Goal: Information Seeking & Learning: Check status

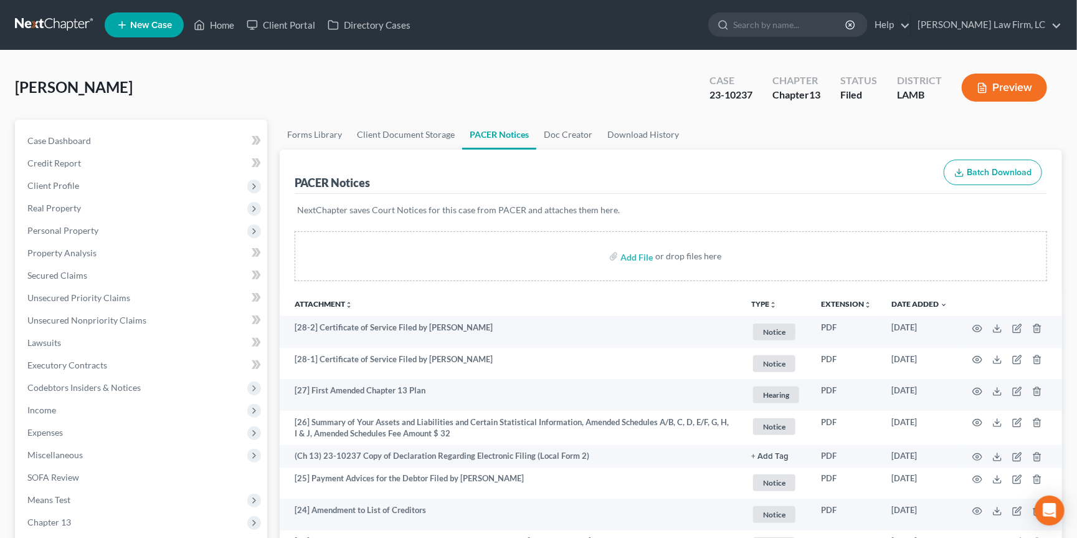
click at [70, 26] on link at bounding box center [55, 25] width 80 height 22
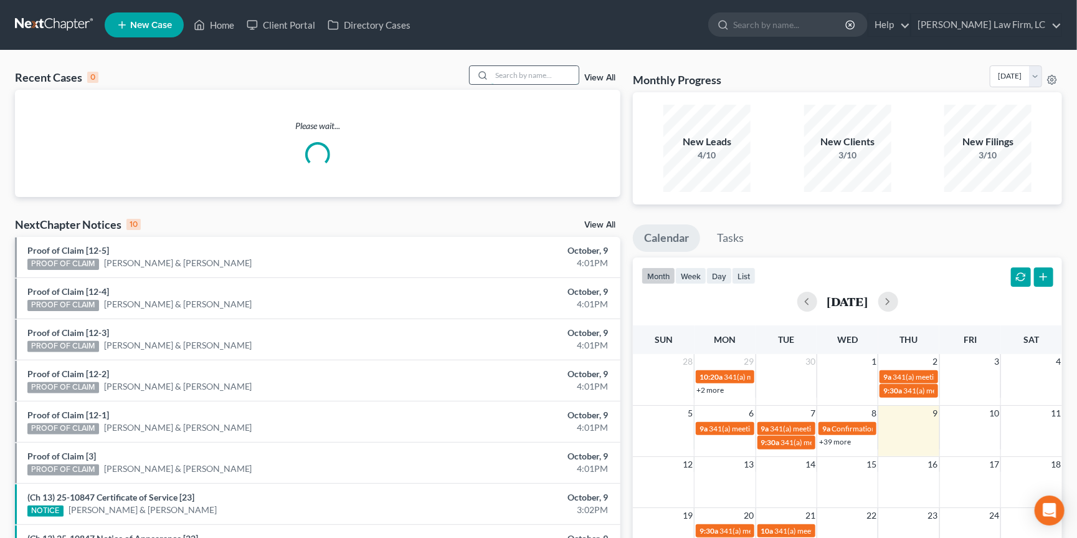
click at [541, 70] on input "search" at bounding box center [535, 75] width 87 height 18
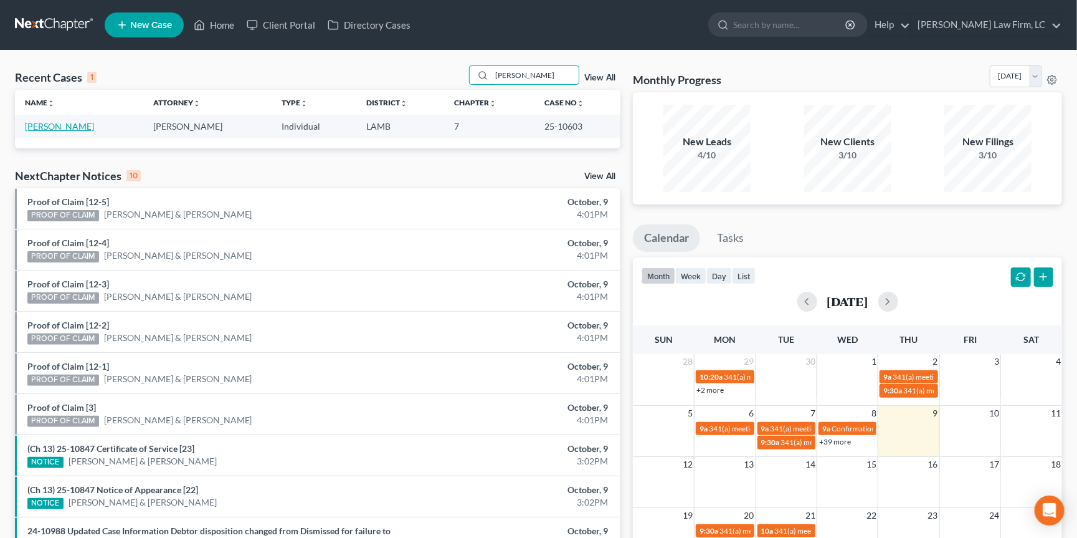
type input "Theresa goodman"
click at [62, 123] on link "Goodman, Theresa" at bounding box center [59, 126] width 69 height 11
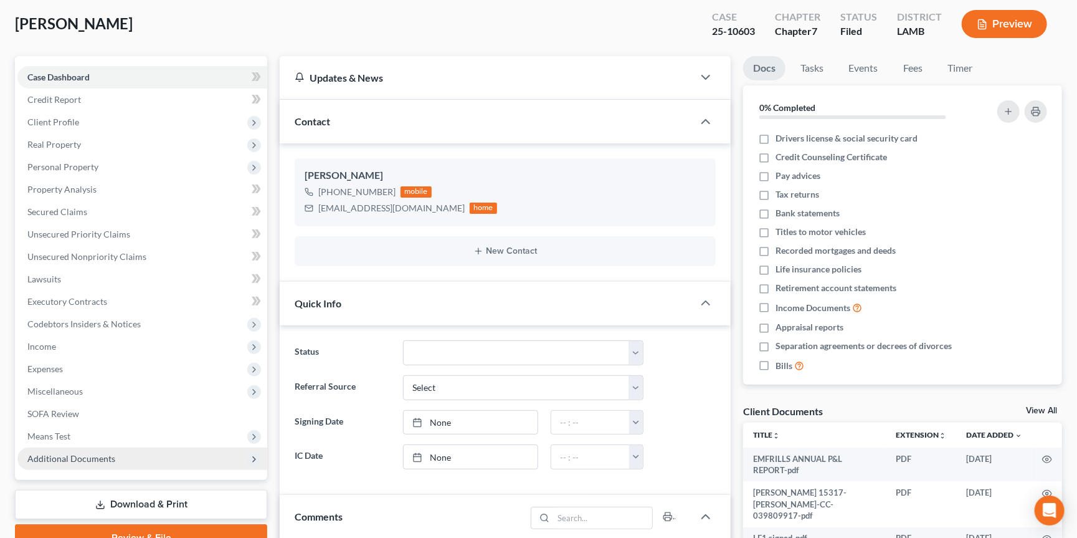
scroll to position [71, 0]
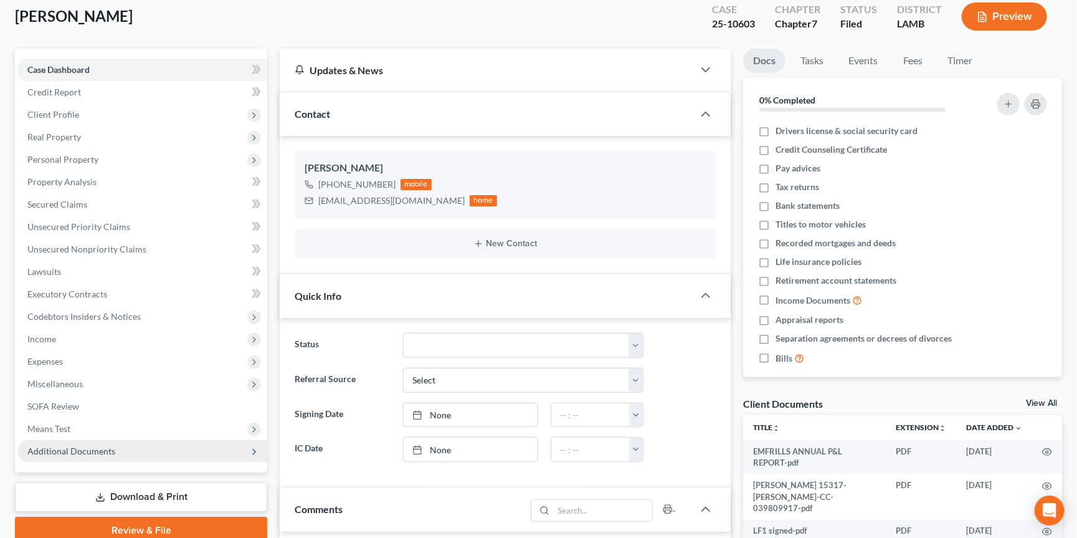
click at [90, 446] on span "Additional Documents" at bounding box center [71, 451] width 88 height 11
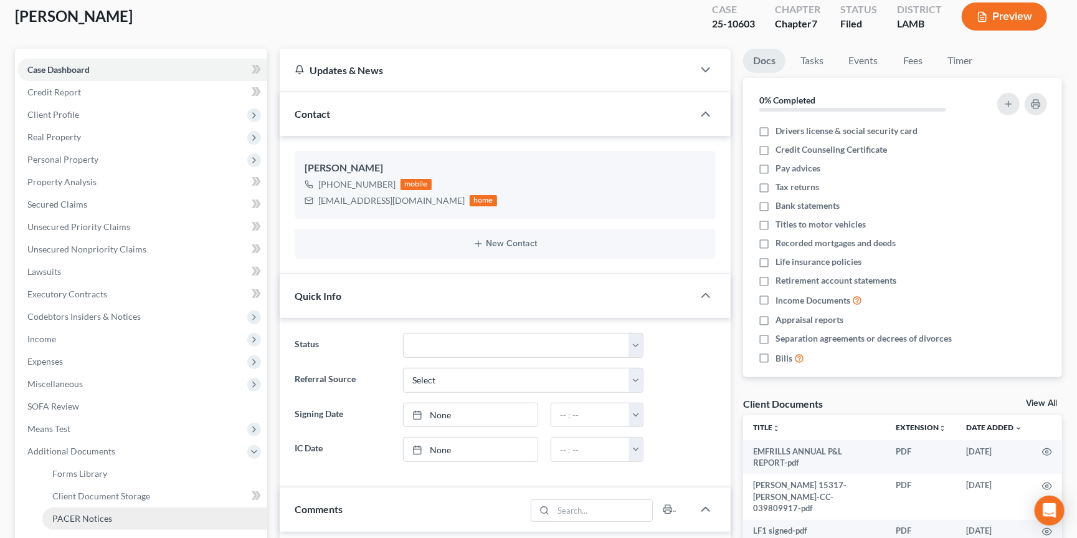
click at [87, 513] on span "PACER Notices" at bounding box center [82, 518] width 60 height 11
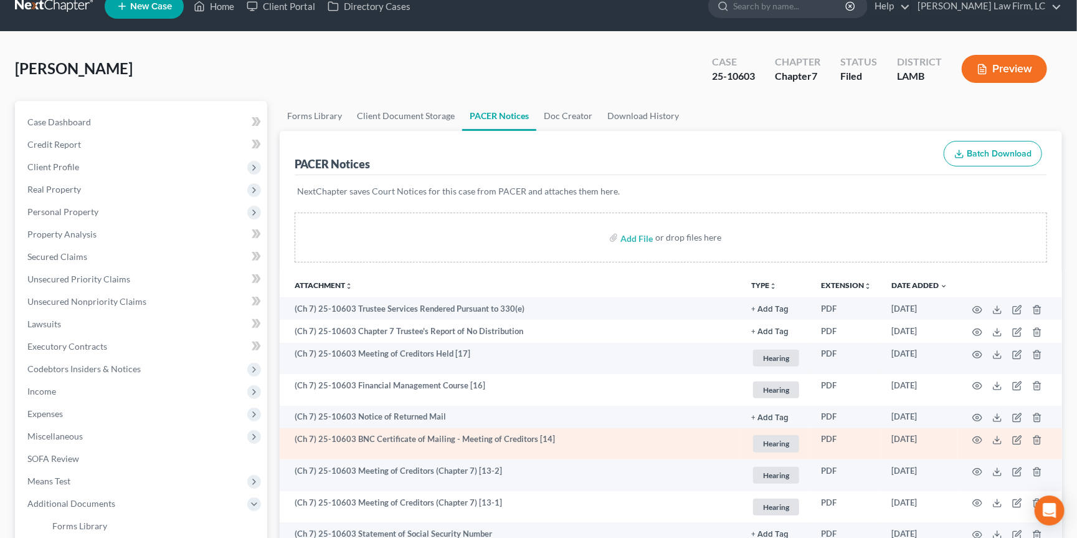
scroll to position [31, 0]
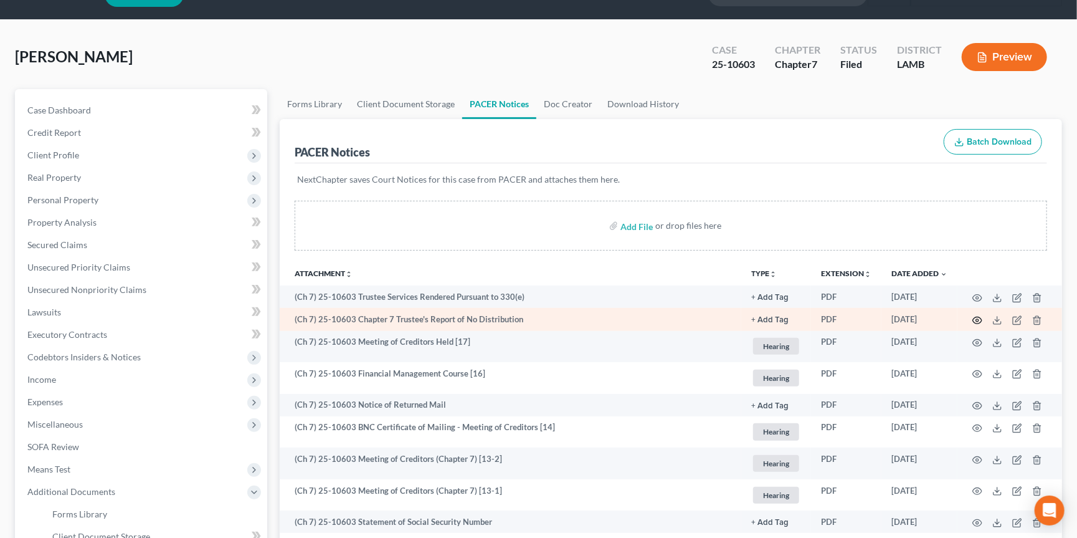
click at [978, 319] on circle "button" at bounding box center [977, 320] width 2 height 2
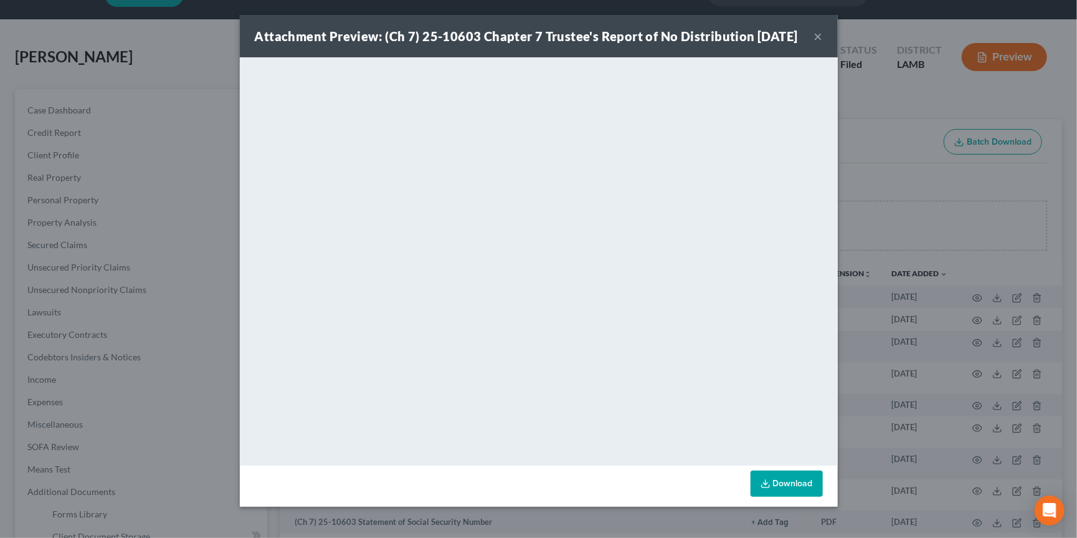
click at [928, 163] on div "Attachment Preview: (Ch 7) 25-10603 Chapter 7 Trustee's Report of No Distributi…" at bounding box center [538, 269] width 1077 height 538
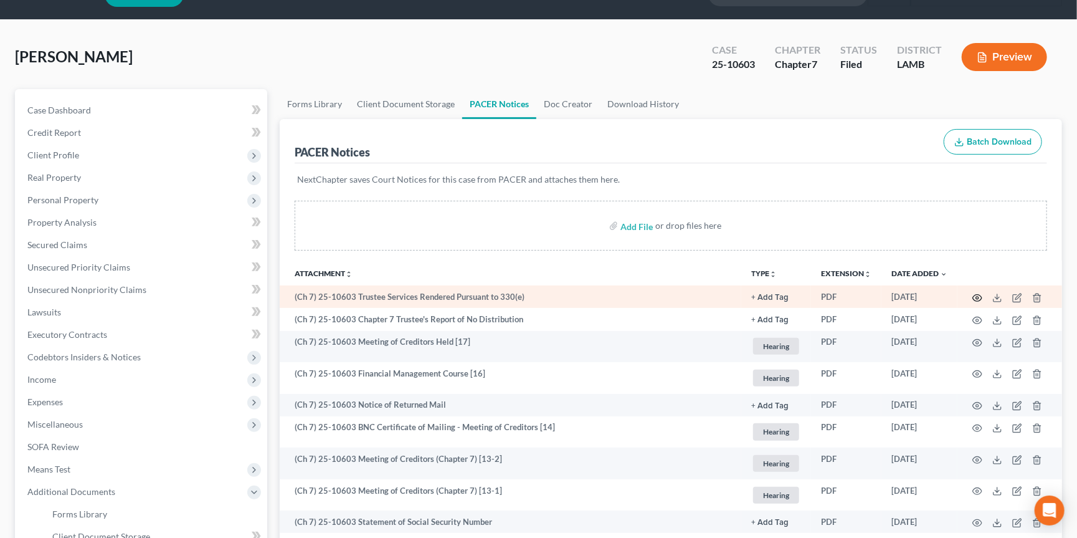
click at [978, 296] on icon "button" at bounding box center [978, 298] width 10 height 10
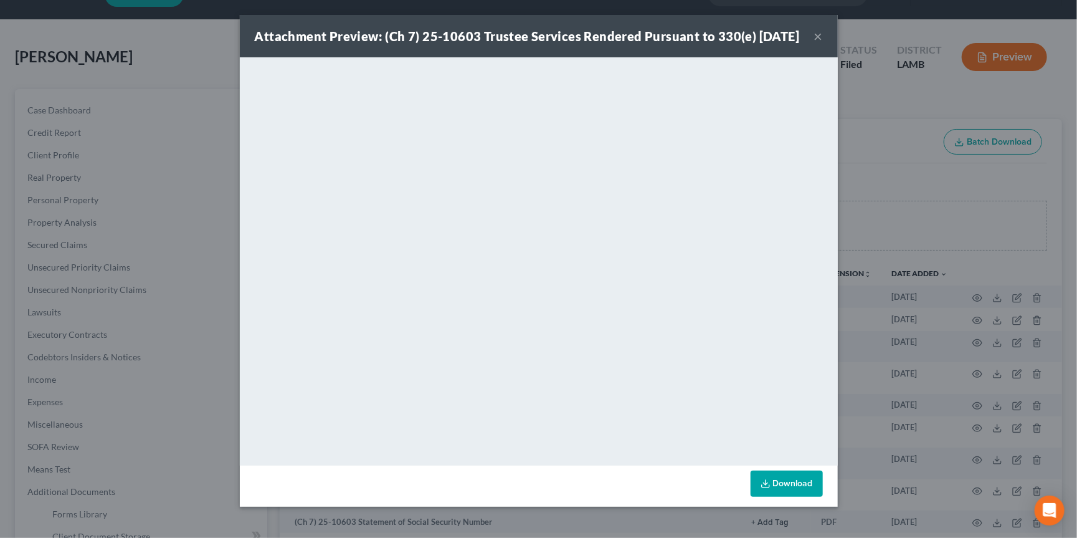
drag, startPoint x: 841, startPoint y: 242, endPoint x: 884, endPoint y: 239, distance: 42.5
click at [873, 240] on div "Attachment Preview: (Ch 7) 25-10603 Trustee Services Rendered Pursuant to 330(e…" at bounding box center [538, 269] width 1077 height 538
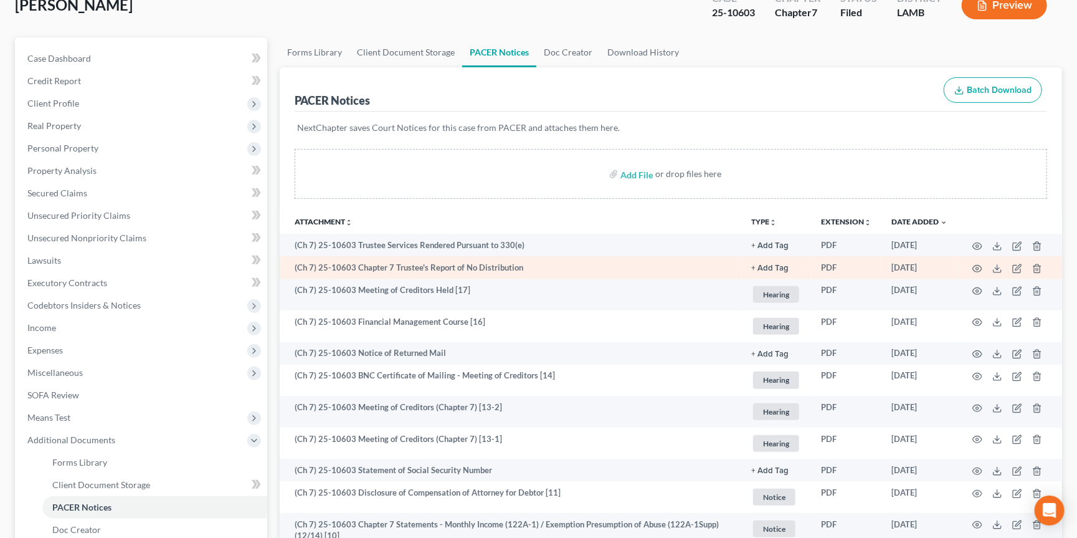
scroll to position [84, 0]
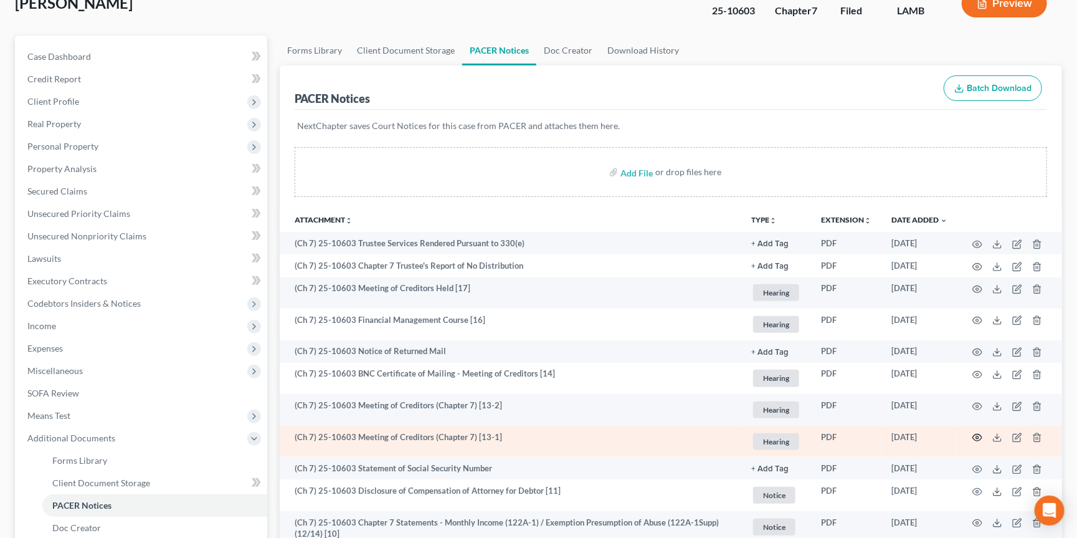
click at [977, 435] on icon "button" at bounding box center [978, 437] width 10 height 10
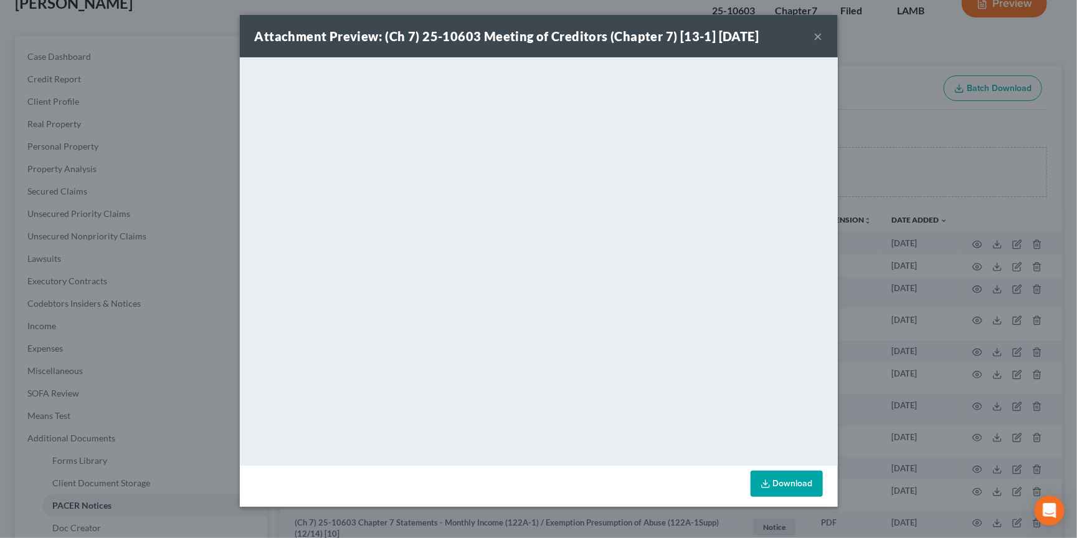
click at [973, 168] on div "Attachment Preview: (Ch 7) 25-10603 Meeting of Creditors (Chapter 7) [13-1] [DA…" at bounding box center [538, 269] width 1077 height 538
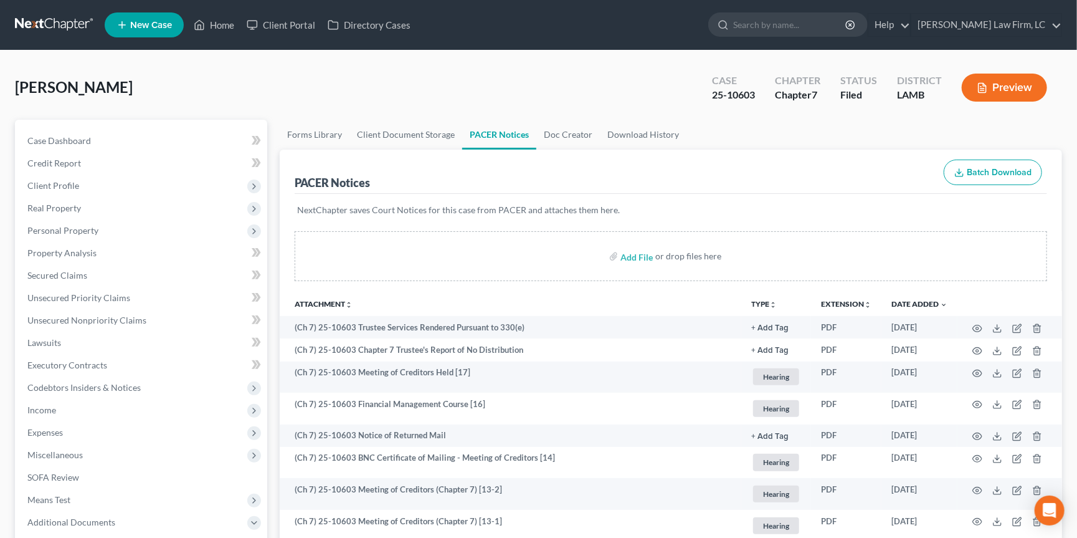
scroll to position [0, 0]
click at [56, 27] on link at bounding box center [55, 25] width 80 height 22
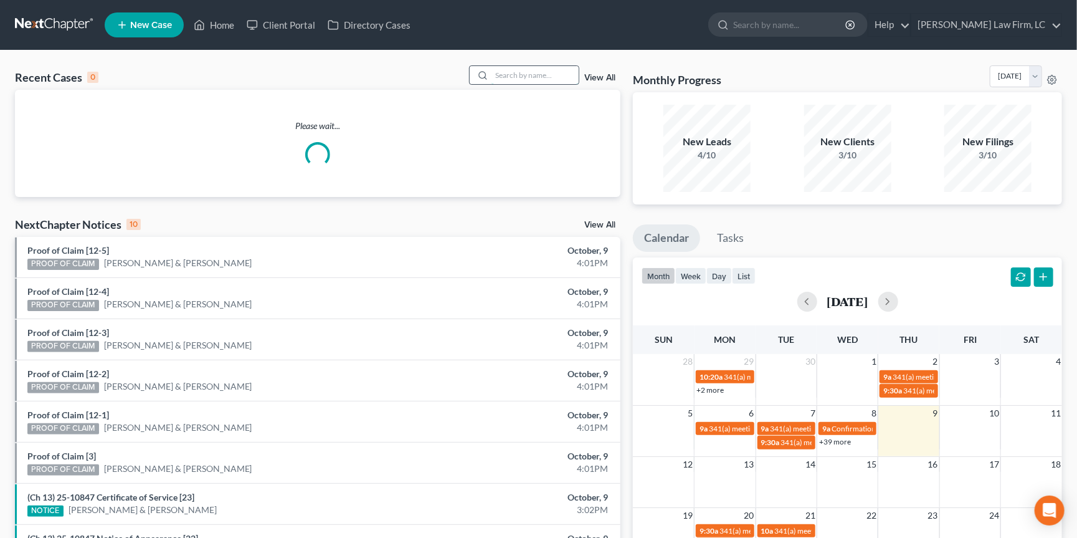
click at [550, 74] on input "search" at bounding box center [535, 75] width 87 height 18
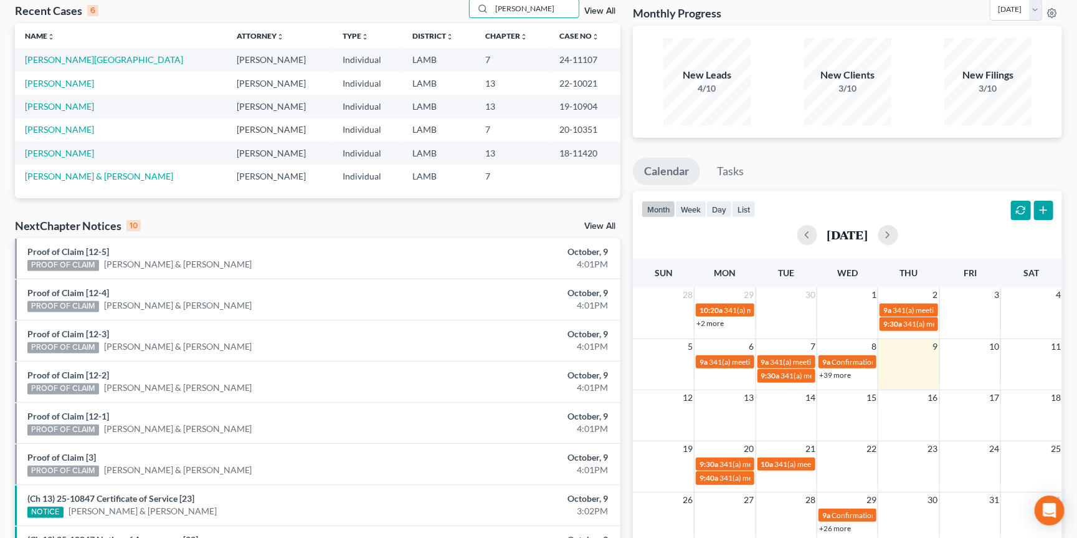
scroll to position [68, 0]
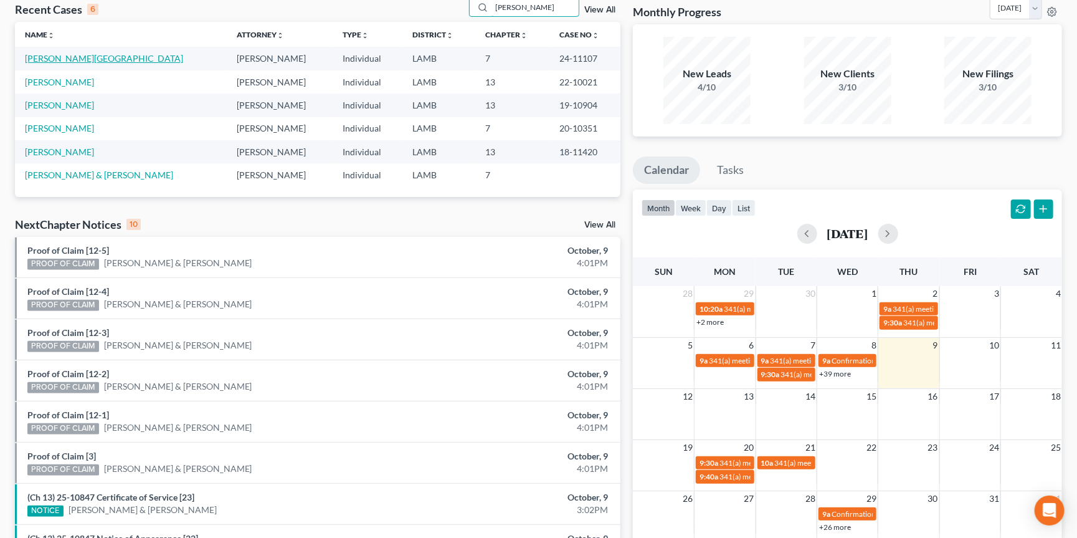
type input "shannon"
click at [72, 59] on link "Haney, Shannon" at bounding box center [104, 58] width 158 height 11
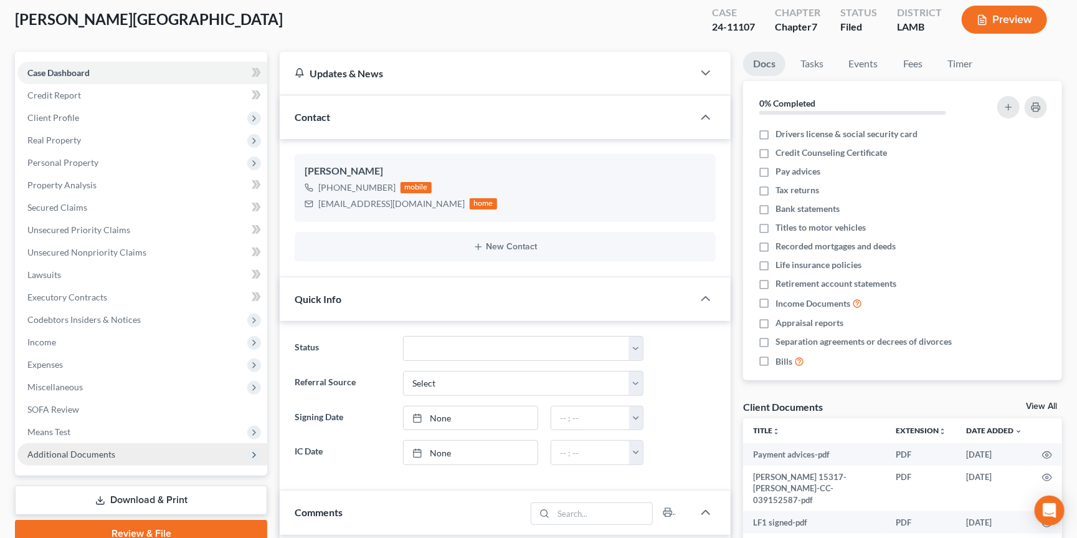
click at [98, 449] on span "Additional Documents" at bounding box center [71, 454] width 88 height 11
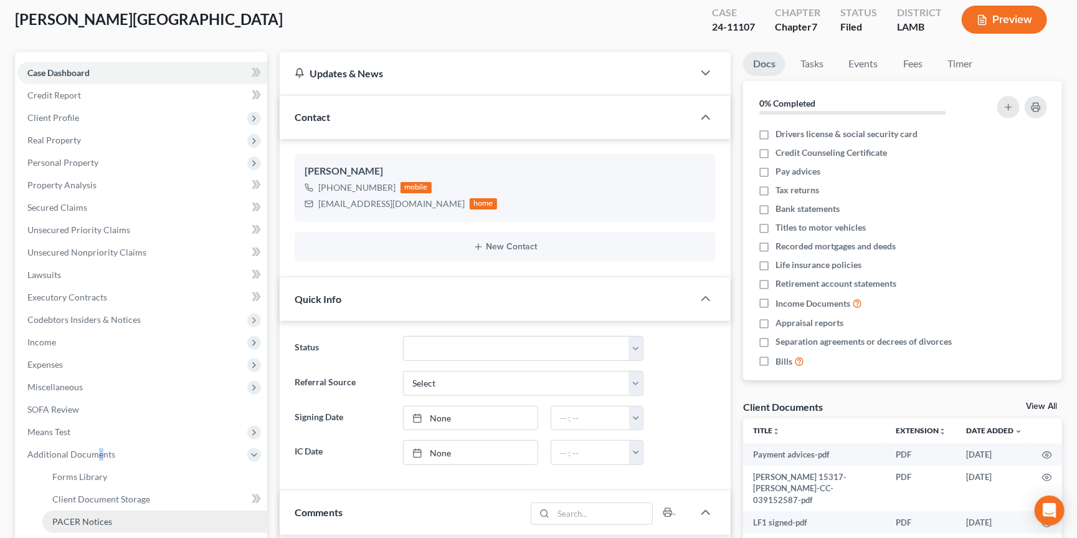
click at [112, 510] on link "PACER Notices" at bounding box center [154, 521] width 225 height 22
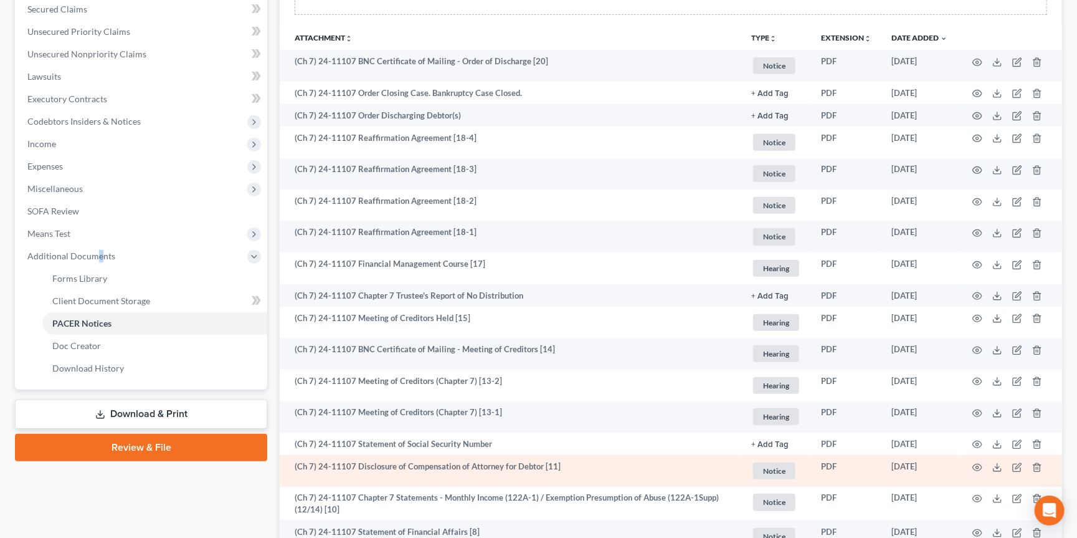
scroll to position [290, 0]
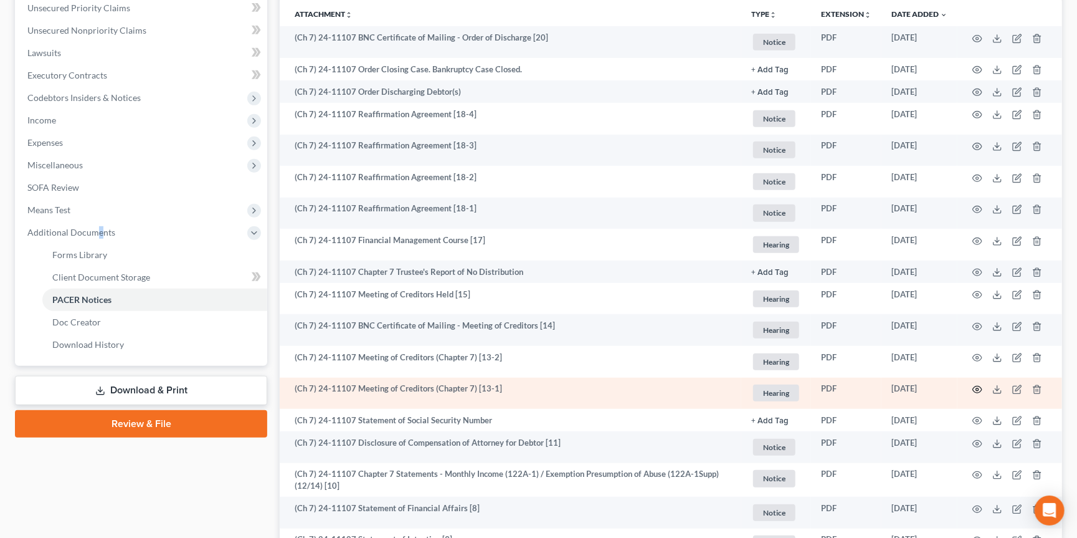
click at [980, 386] on icon "button" at bounding box center [978, 389] width 10 height 10
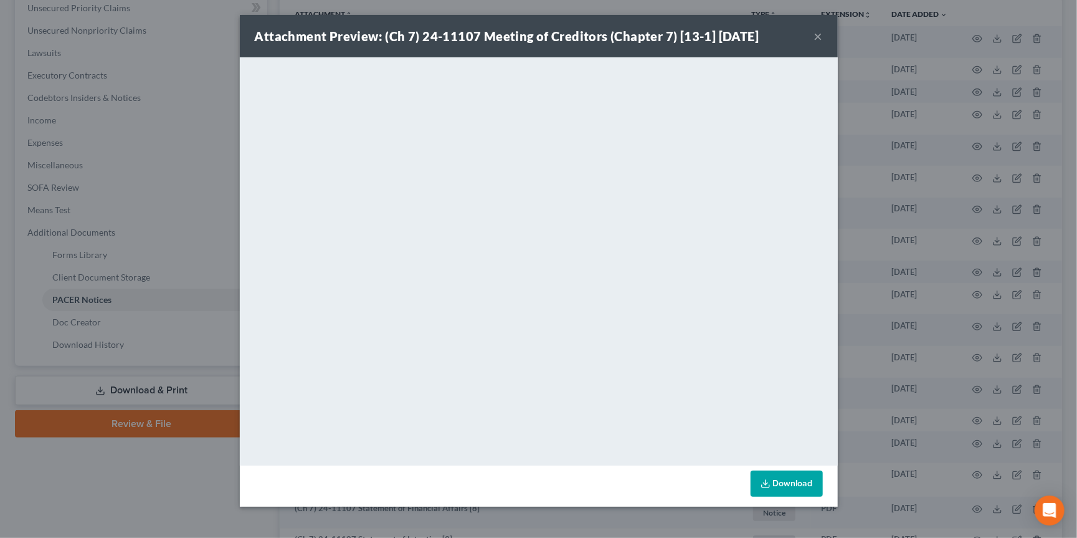
click at [915, 346] on div "Attachment Preview: (Ch 7) 24-11107 Meeting of Creditors (Chapter 7) [13-1] 12/…" at bounding box center [538, 269] width 1077 height 538
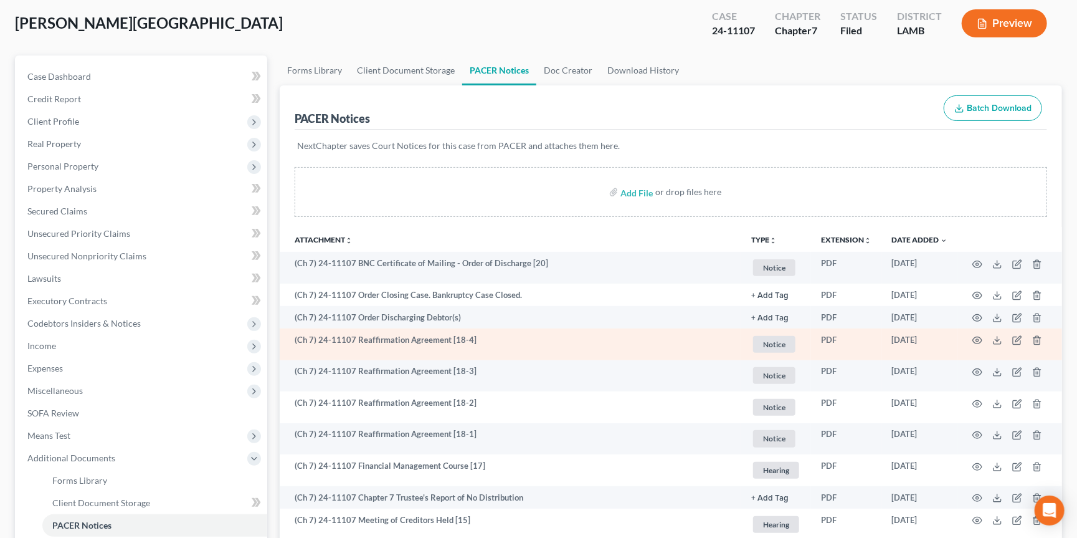
scroll to position [70, 0]
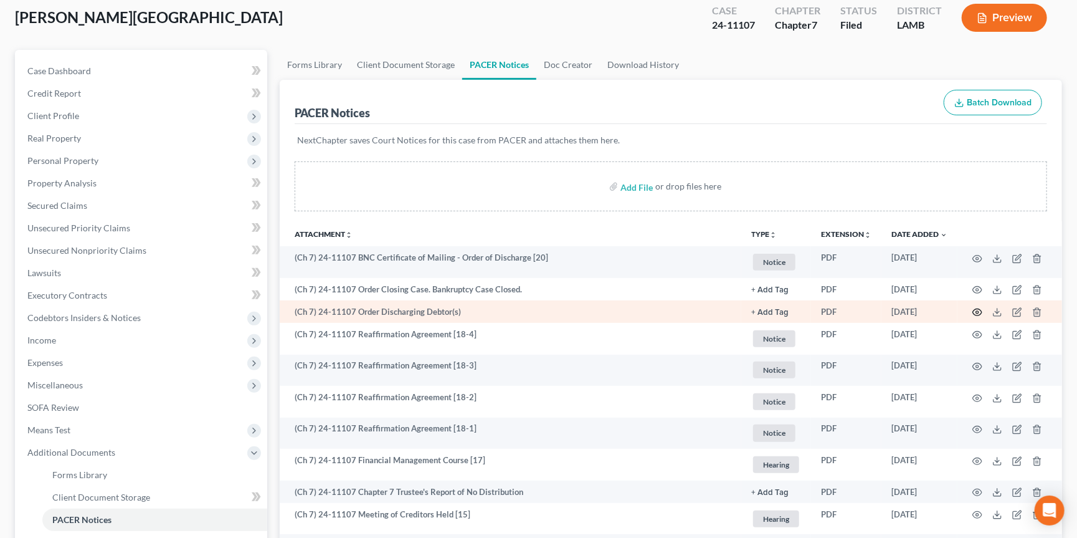
click at [980, 309] on icon "button" at bounding box center [977, 312] width 9 height 7
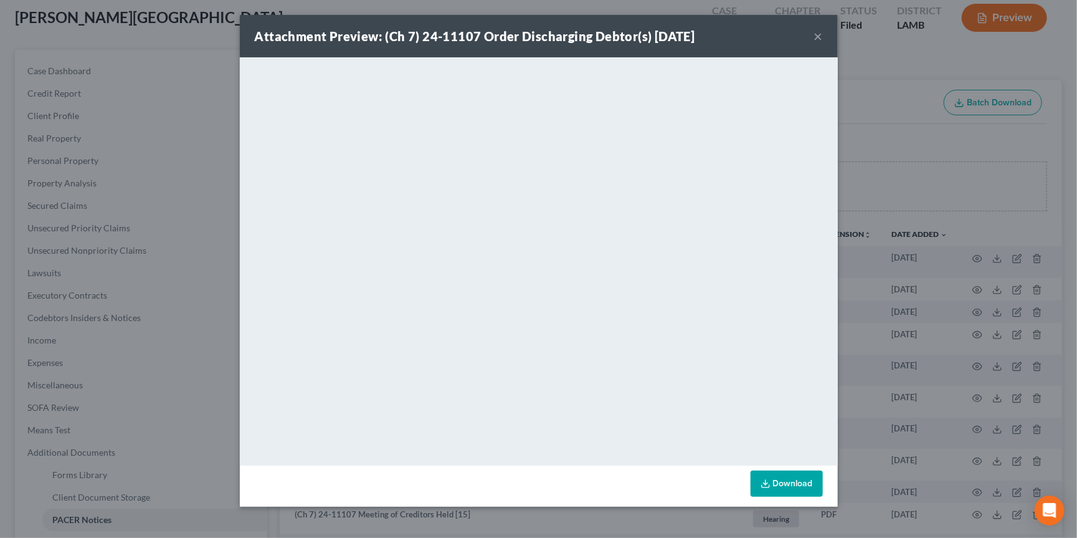
click at [821, 39] on button "×" at bounding box center [818, 36] width 9 height 15
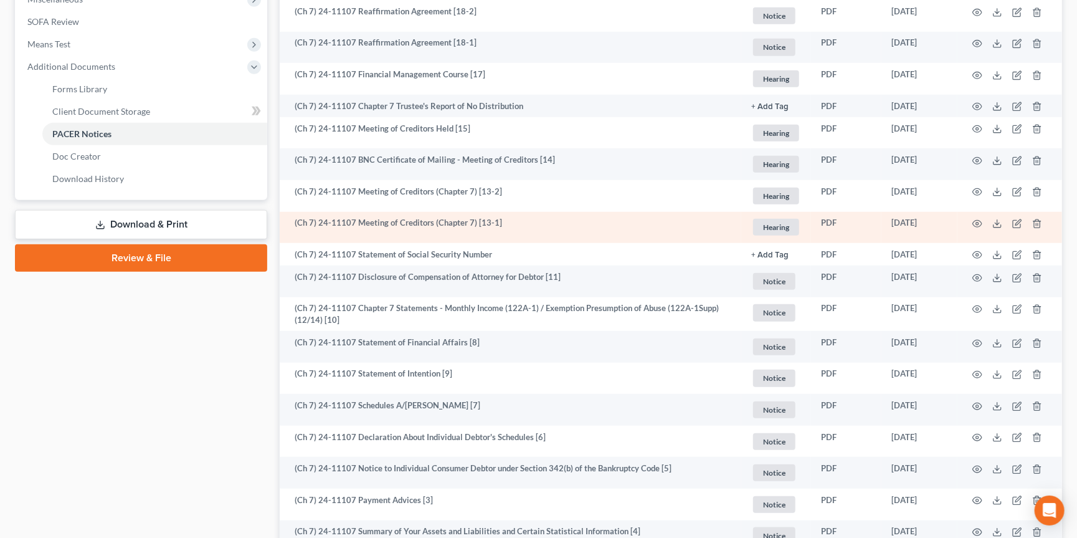
scroll to position [455, 0]
click at [979, 219] on icon "button" at bounding box center [978, 224] width 10 height 10
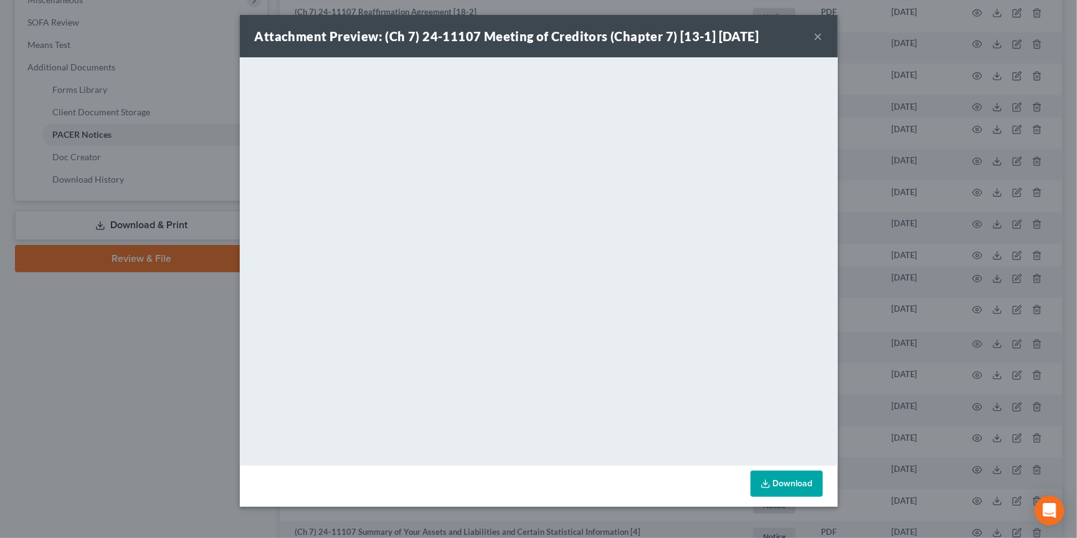
click at [921, 252] on div "Attachment Preview: (Ch 7) 24-11107 Meeting of Creditors (Chapter 7) [13-1] 12/…" at bounding box center [538, 269] width 1077 height 538
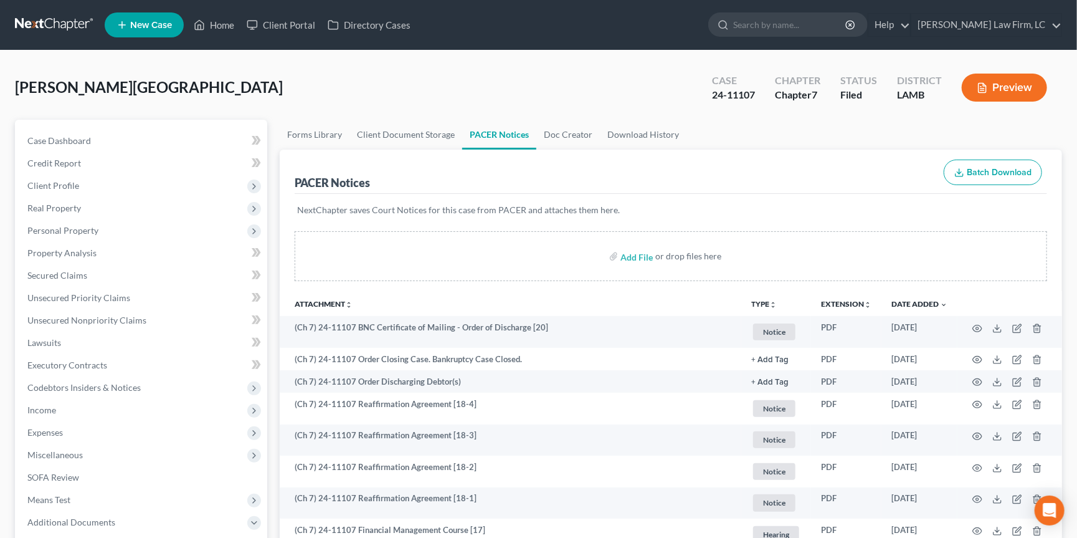
scroll to position [0, 0]
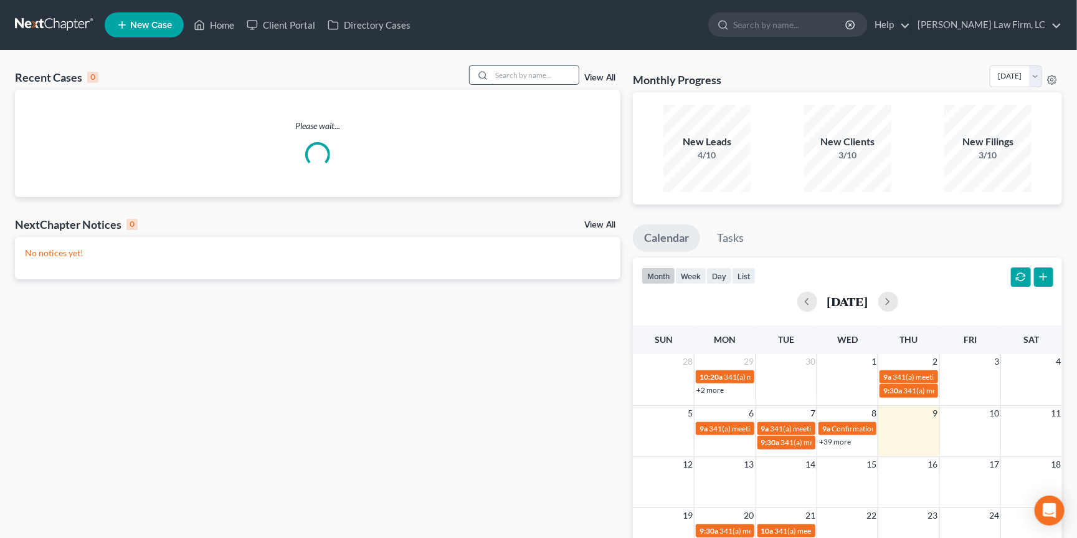
click at [563, 79] on input "search" at bounding box center [535, 75] width 87 height 18
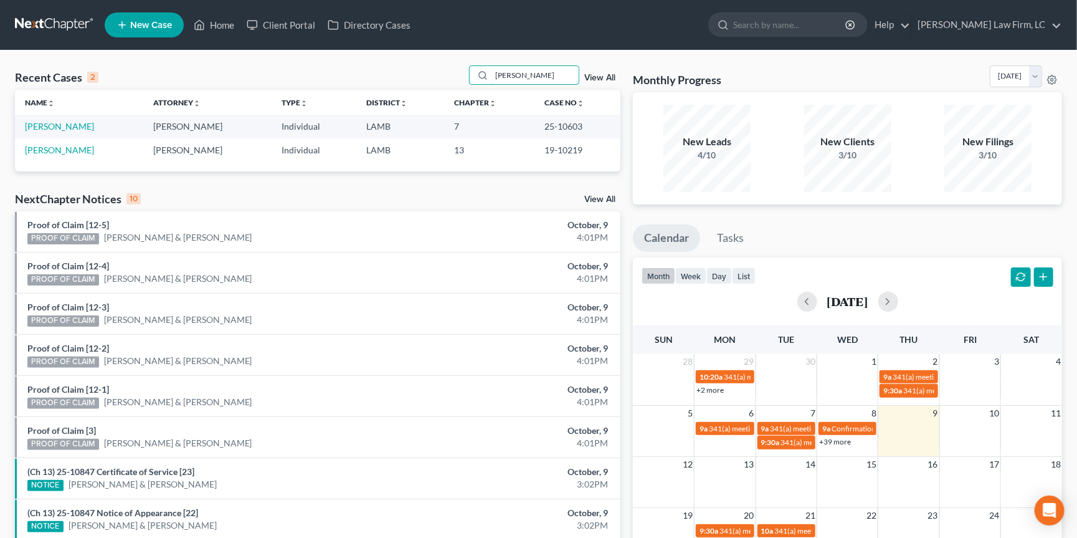
type input "[PERSON_NAME]"
drag, startPoint x: 520, startPoint y: 106, endPoint x: 64, endPoint y: 124, distance: 456.5
click at [64, 124] on link "[PERSON_NAME]" at bounding box center [59, 126] width 69 height 11
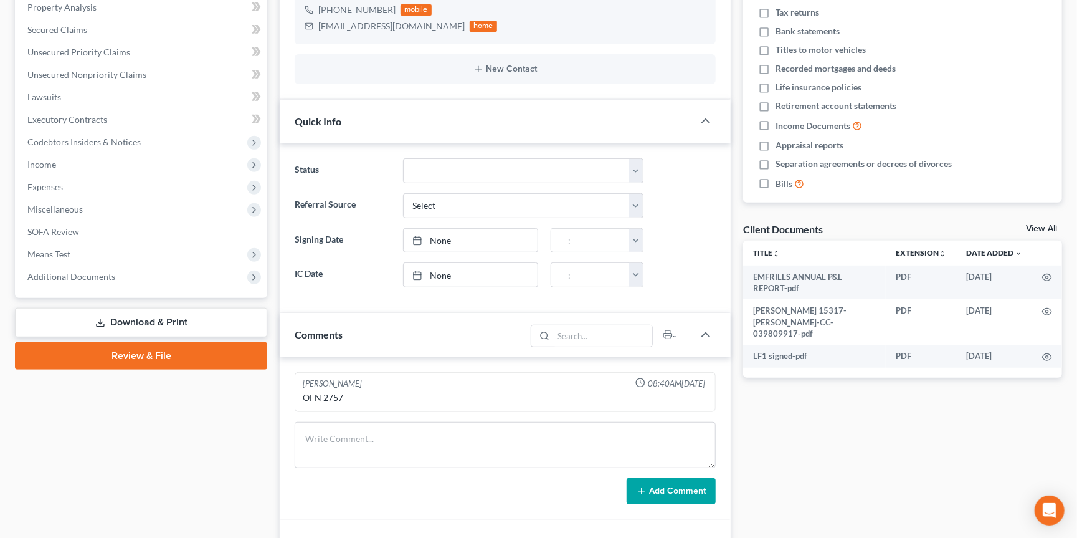
scroll to position [249, 0]
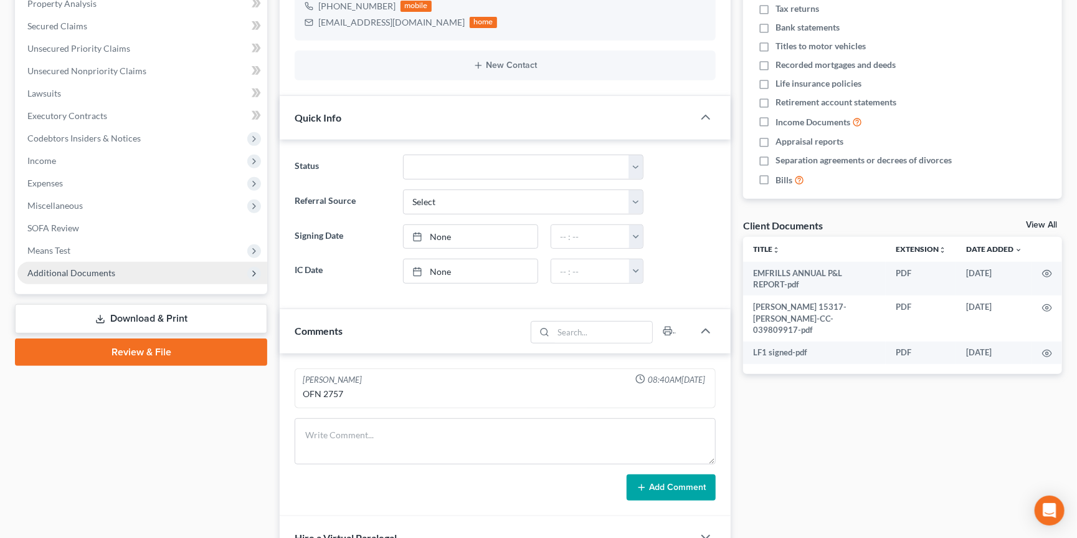
click at [102, 267] on span "Additional Documents" at bounding box center [71, 272] width 88 height 11
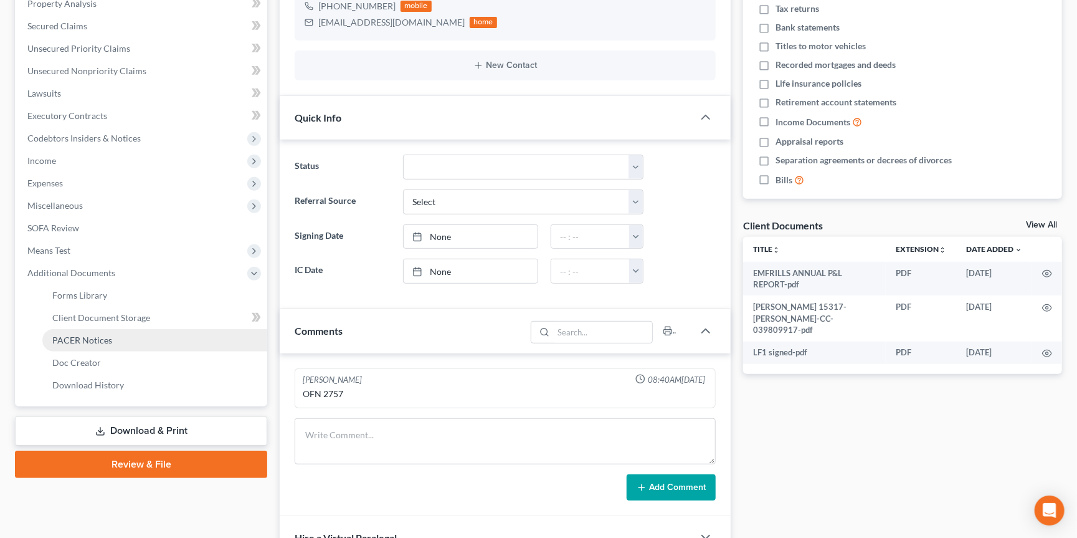
click at [98, 335] on span "PACER Notices" at bounding box center [82, 340] width 60 height 11
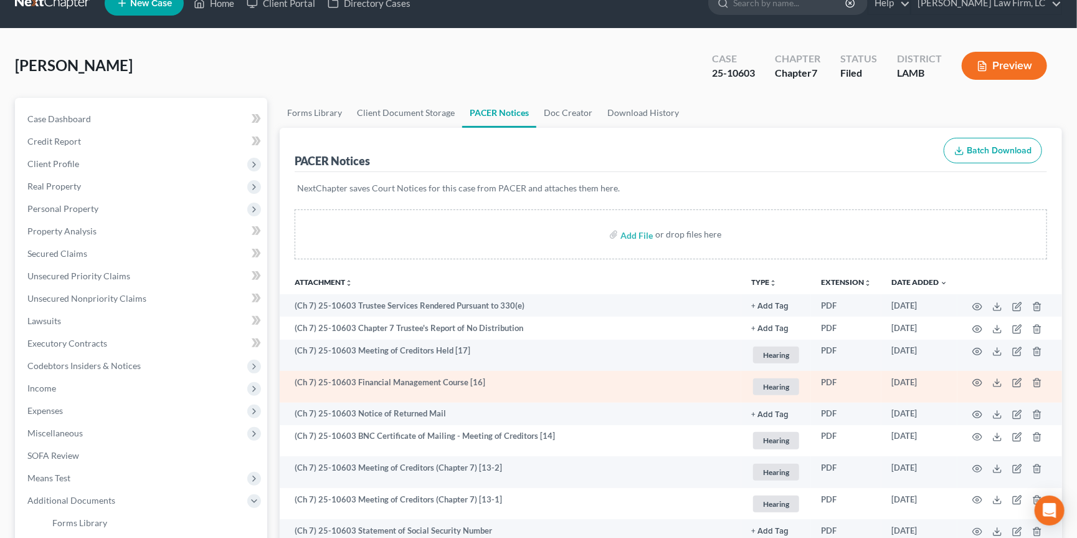
scroll to position [30, 0]
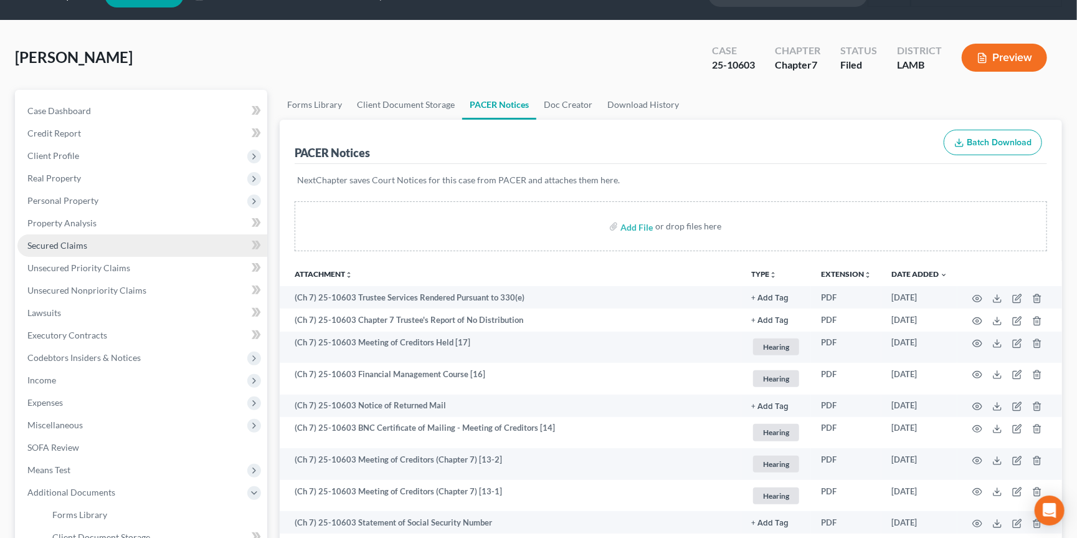
click at [107, 242] on link "Secured Claims" at bounding box center [142, 245] width 250 height 22
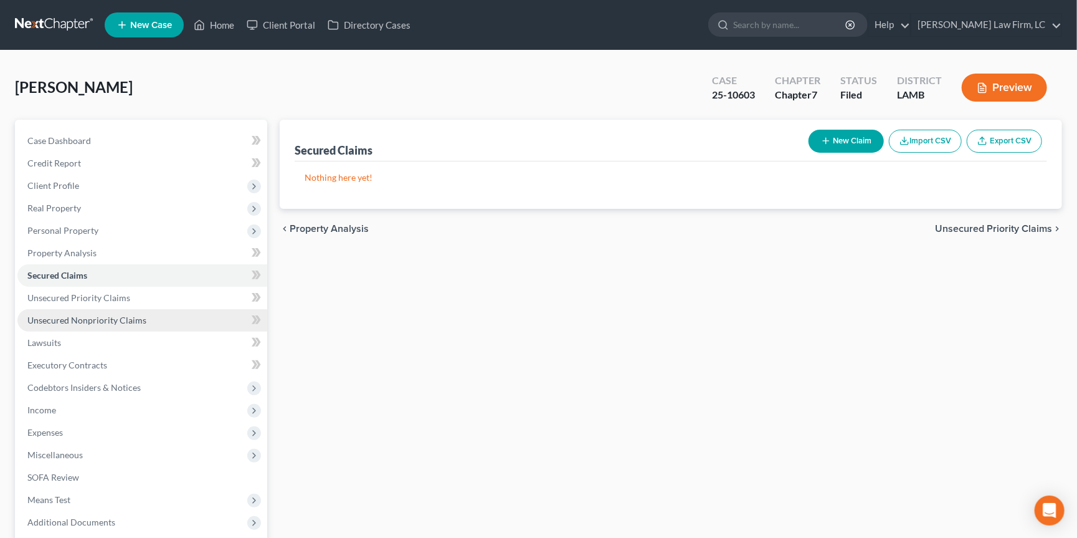
click at [131, 322] on link "Unsecured Nonpriority Claims" at bounding box center [142, 320] width 250 height 22
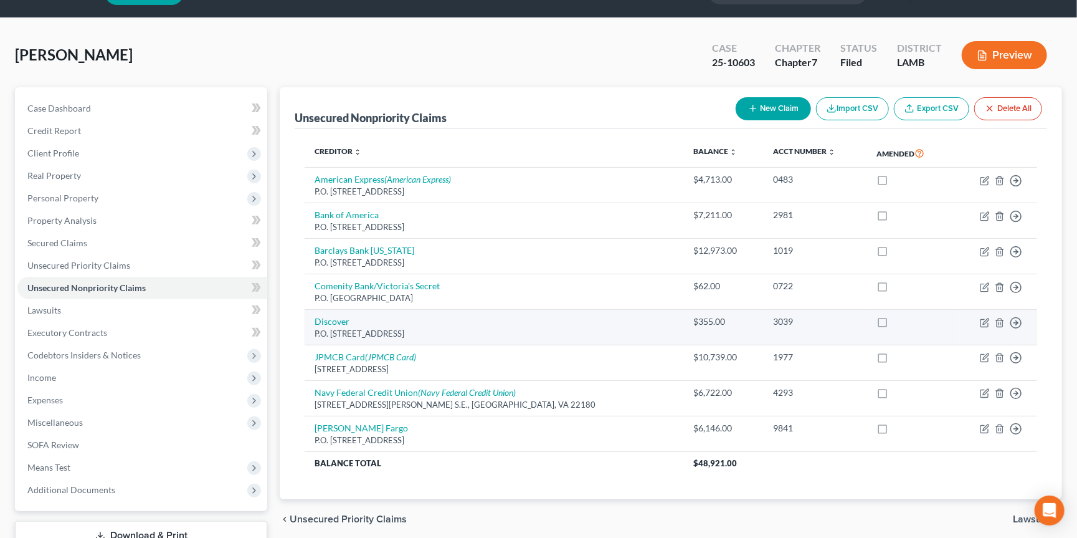
scroll to position [39, 0]
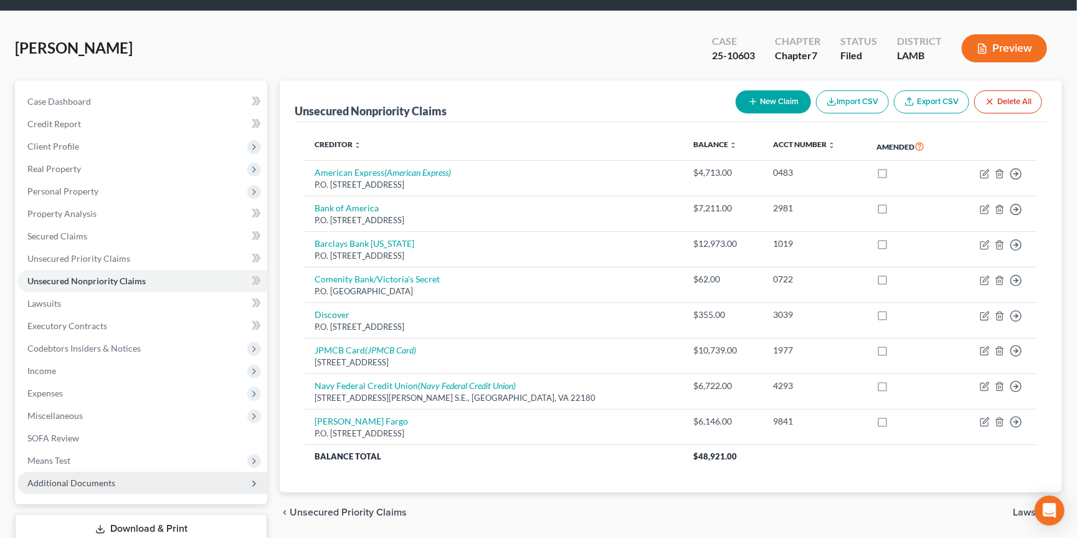
click at [136, 472] on span "Additional Documents" at bounding box center [142, 483] width 250 height 22
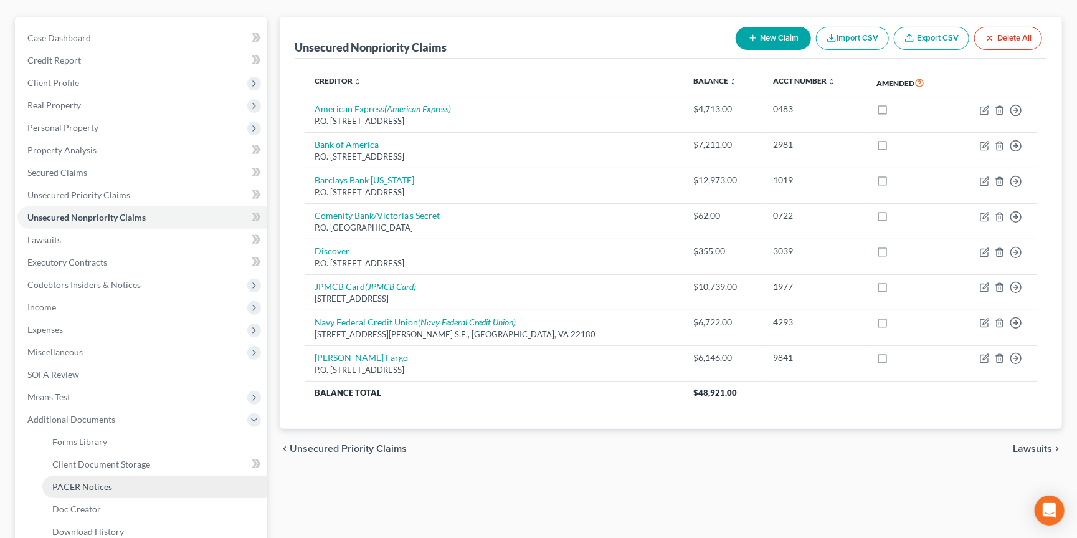
click at [156, 475] on link "PACER Notices" at bounding box center [154, 486] width 225 height 22
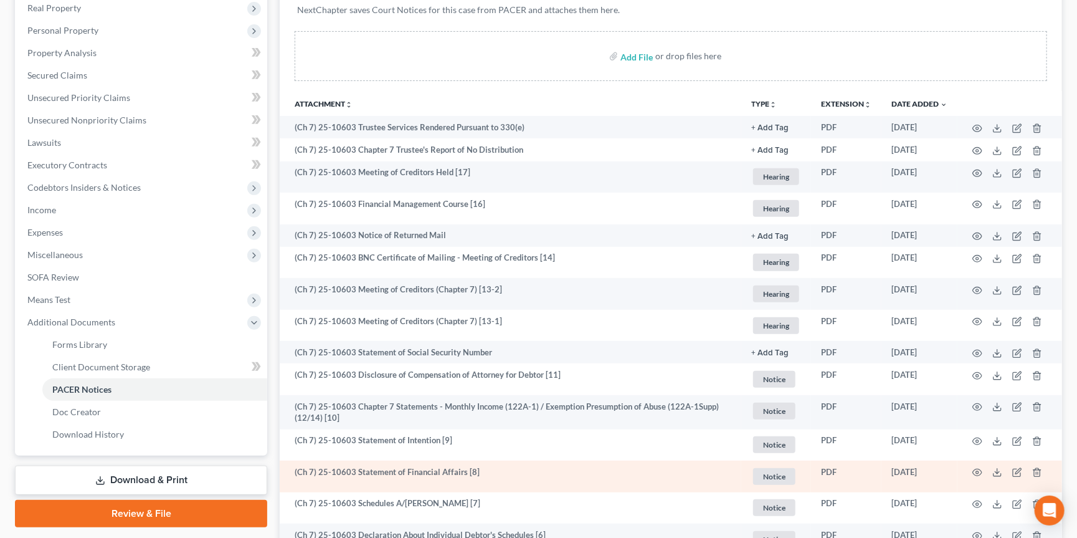
scroll to position [284, 0]
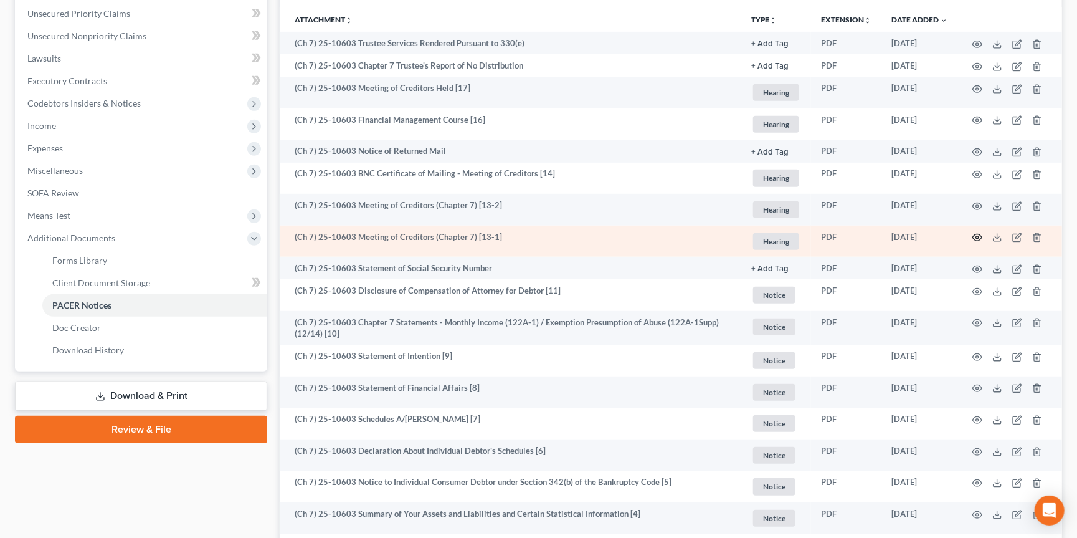
click at [977, 232] on icon "button" at bounding box center [978, 237] width 10 height 10
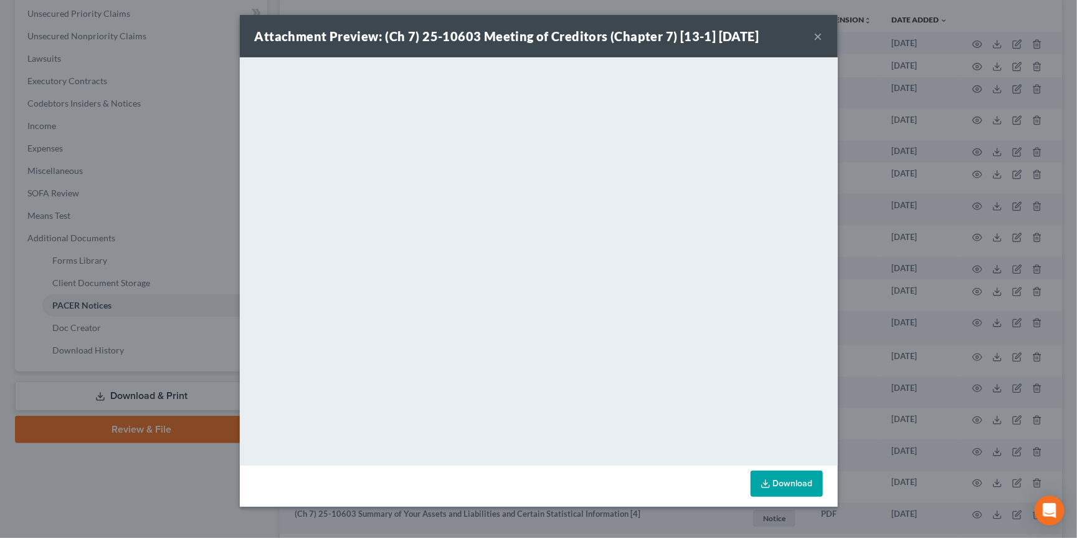
click at [953, 244] on div "Attachment Preview: (Ch 7) 25-10603 Meeting of Creditors (Chapter 7) [13-1] [DA…" at bounding box center [538, 269] width 1077 height 538
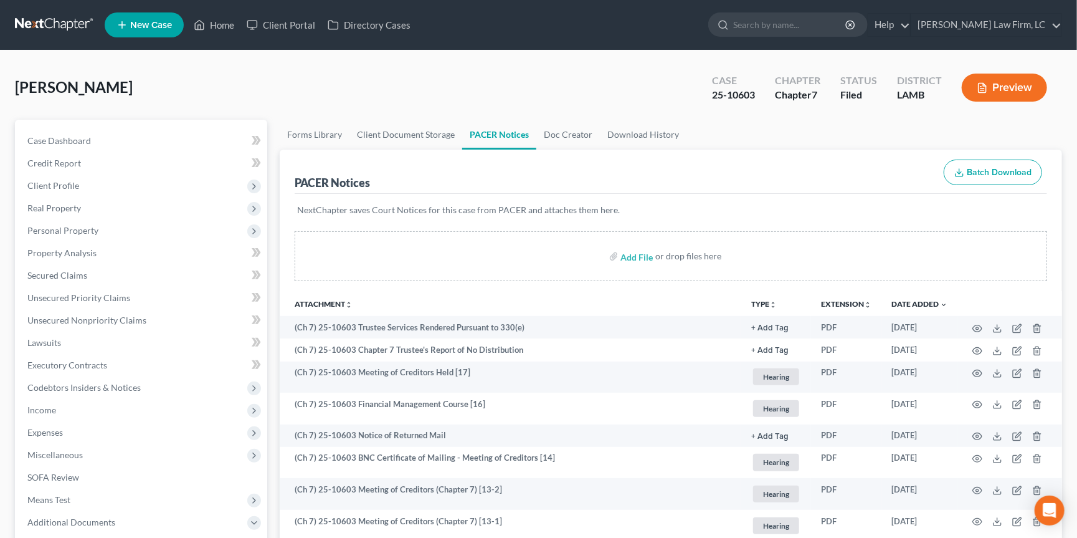
scroll to position [0, 0]
